Goal: Transaction & Acquisition: Book appointment/travel/reservation

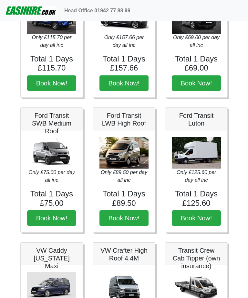
scroll to position [209, 0]
click at [142, 158] on img at bounding box center [124, 153] width 49 height 32
click at [132, 126] on h5 "Ford Transit LWB High Roof" at bounding box center [124, 119] width 49 height 16
click at [132, 214] on button "Book Now!" at bounding box center [124, 218] width 49 height 16
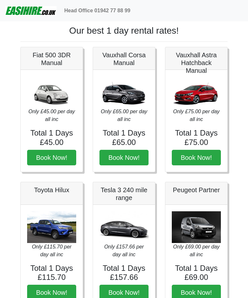
scroll to position [230, 0]
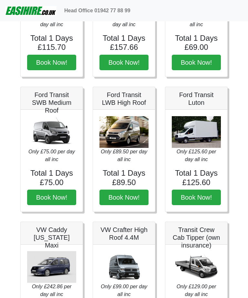
click at [37, 103] on h5 "Ford Transit SWB Medium Roof" at bounding box center [51, 102] width 49 height 23
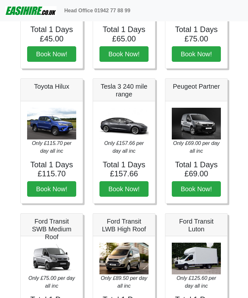
scroll to position [103, 0]
copy div "Ford Transit SWB Medium Roof"
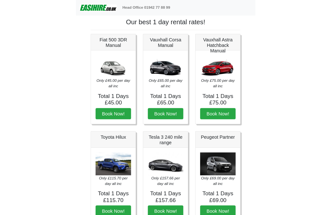
scroll to position [74, 0]
